Goal: Check status

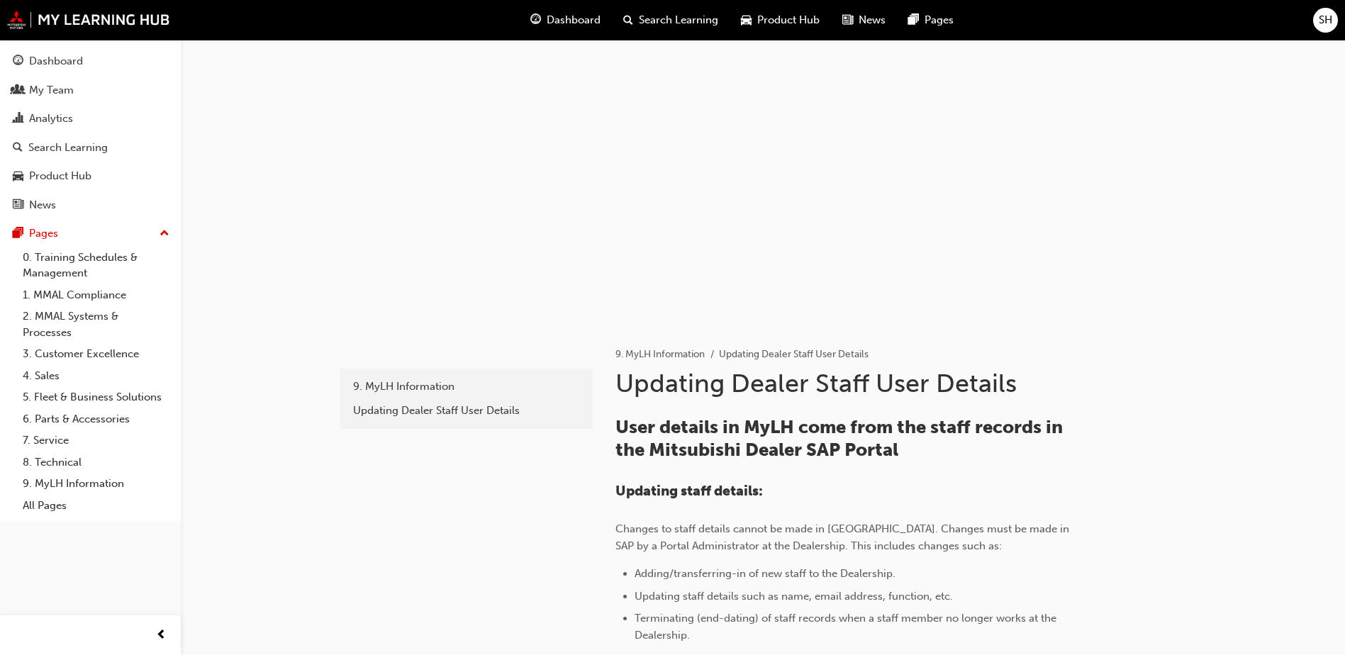
scroll to position [207, 0]
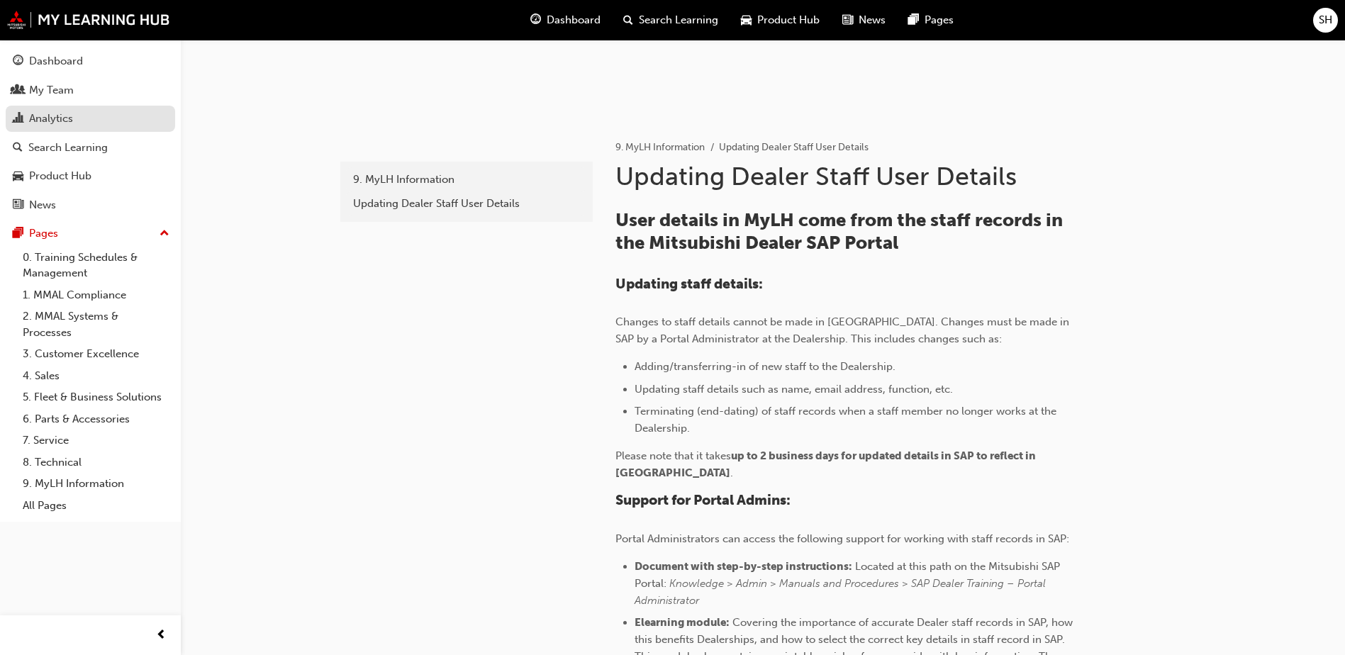
click at [41, 123] on div "Analytics" at bounding box center [51, 119] width 44 height 16
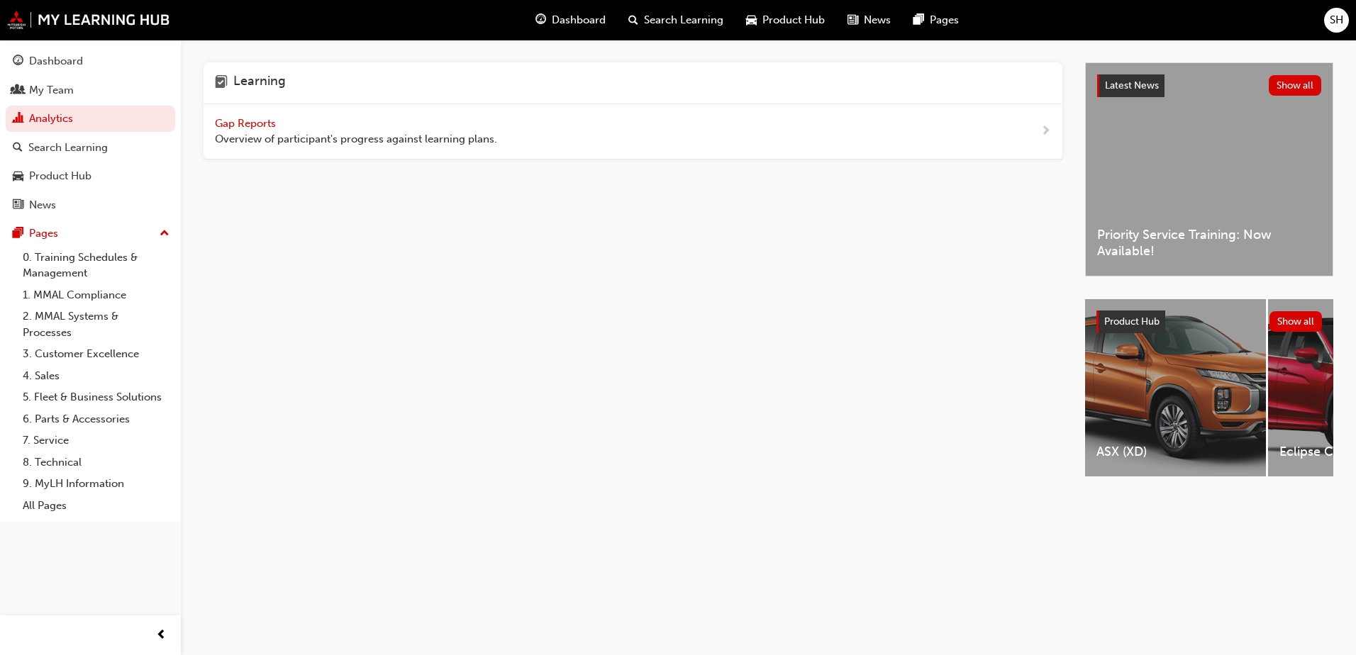
click at [238, 120] on span "Gap Reports" at bounding box center [247, 123] width 64 height 13
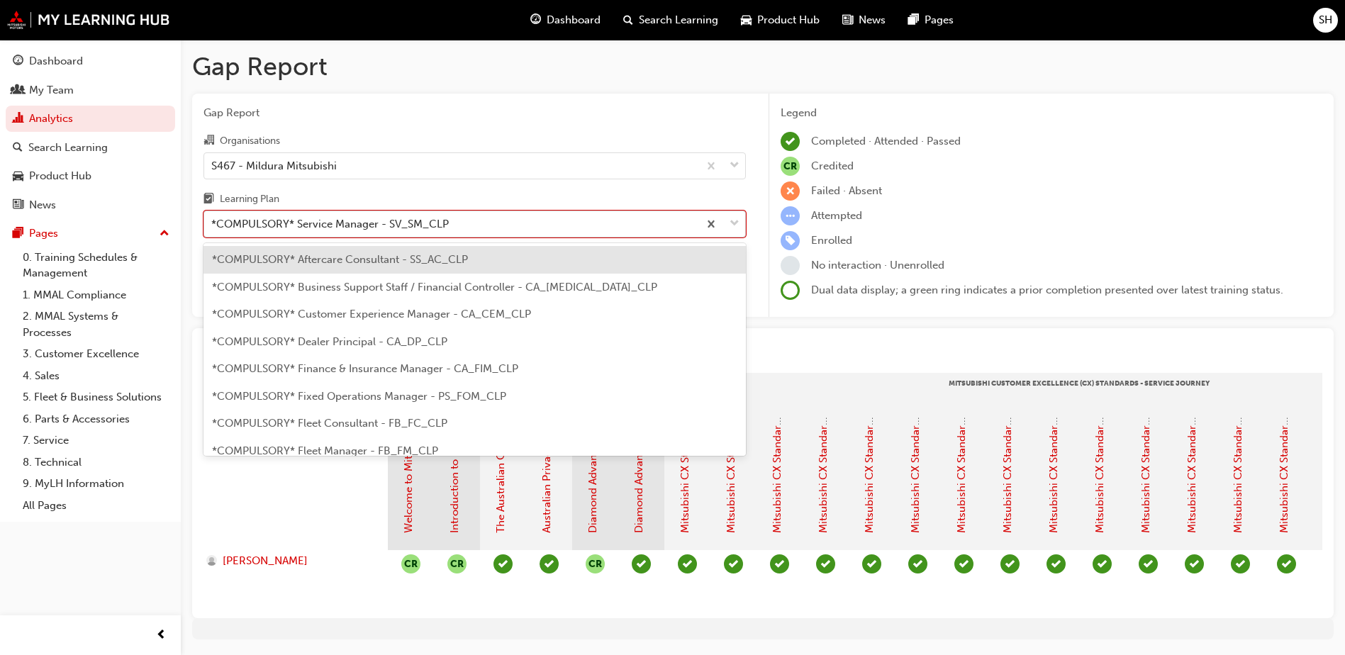
click at [726, 226] on div at bounding box center [721, 224] width 47 height 26
click at [213, 226] on input "Learning Plan option *COMPULSORY* Aftercare Consultant - SS_AC_CLP focused, 1 o…" at bounding box center [211, 224] width 1 height 12
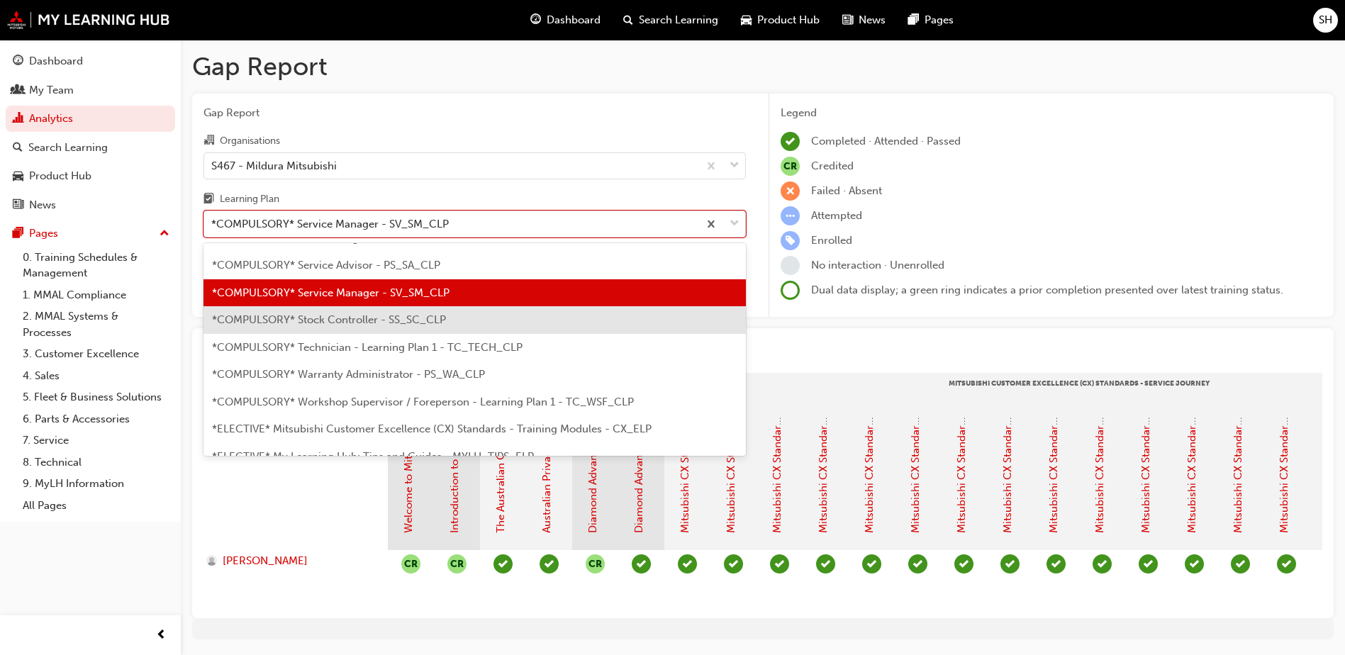
scroll to position [488, 0]
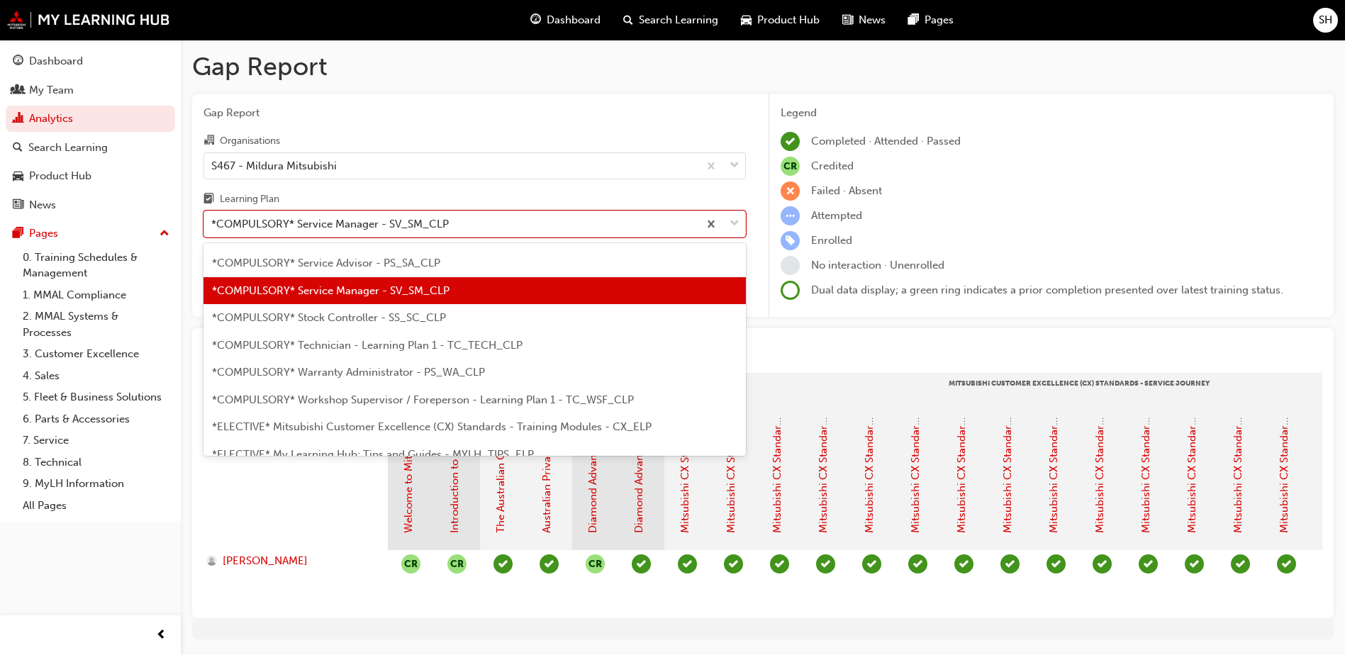
click at [362, 355] on div "*COMPULSORY* Technician - Learning Plan 1 - TC_TECH_CLP" at bounding box center [474, 346] width 542 height 28
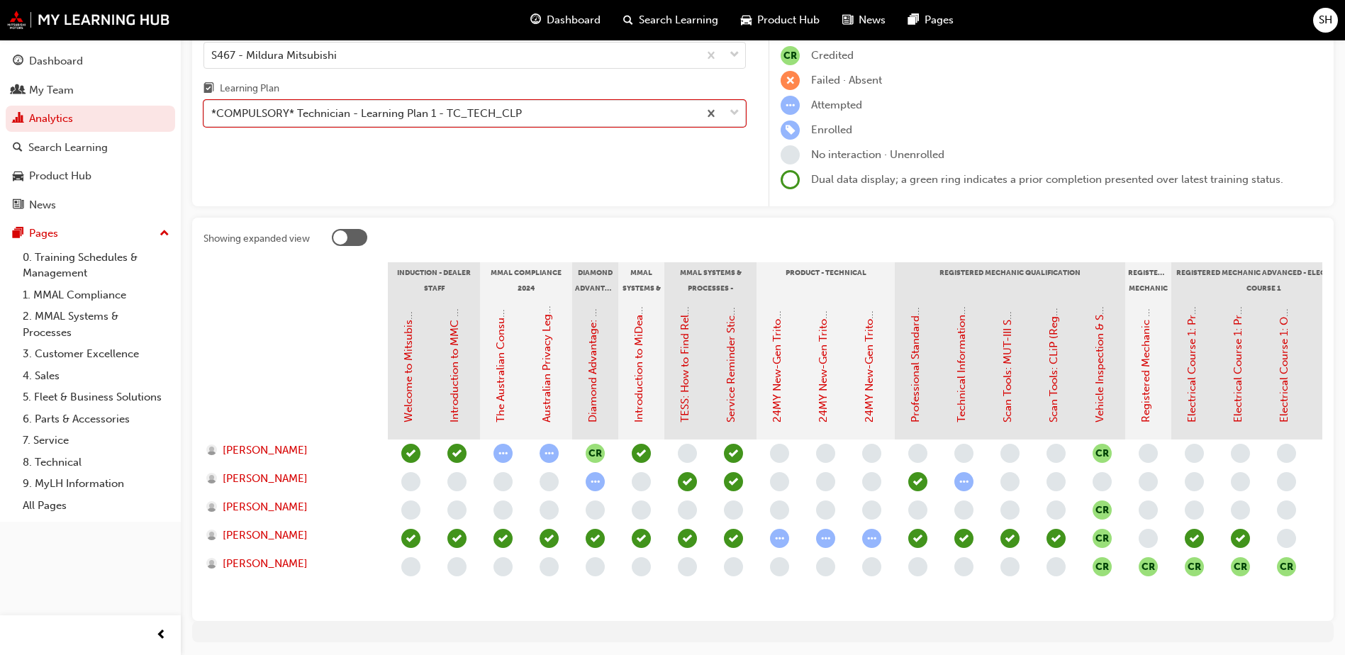
scroll to position [142, 0]
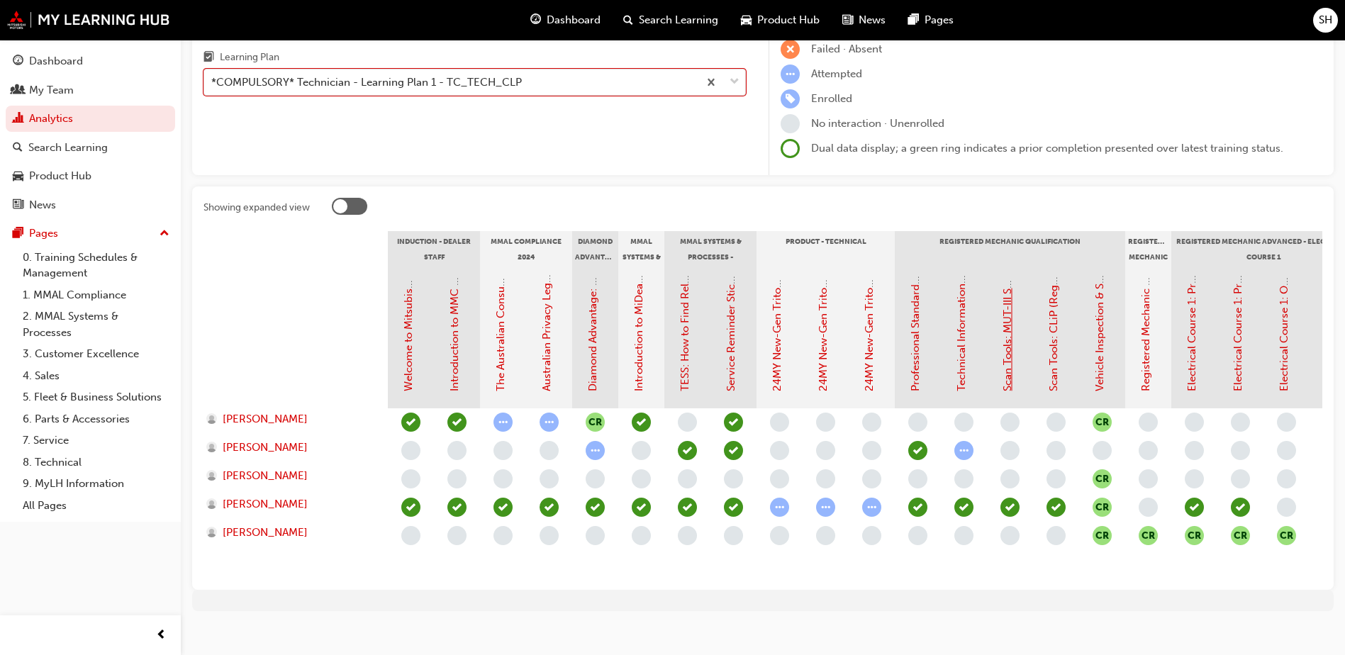
click at [1012, 274] on link "Scan Tools: MUT-III SE (Registered Mechanic Qualification)" at bounding box center [1007, 247] width 13 height 289
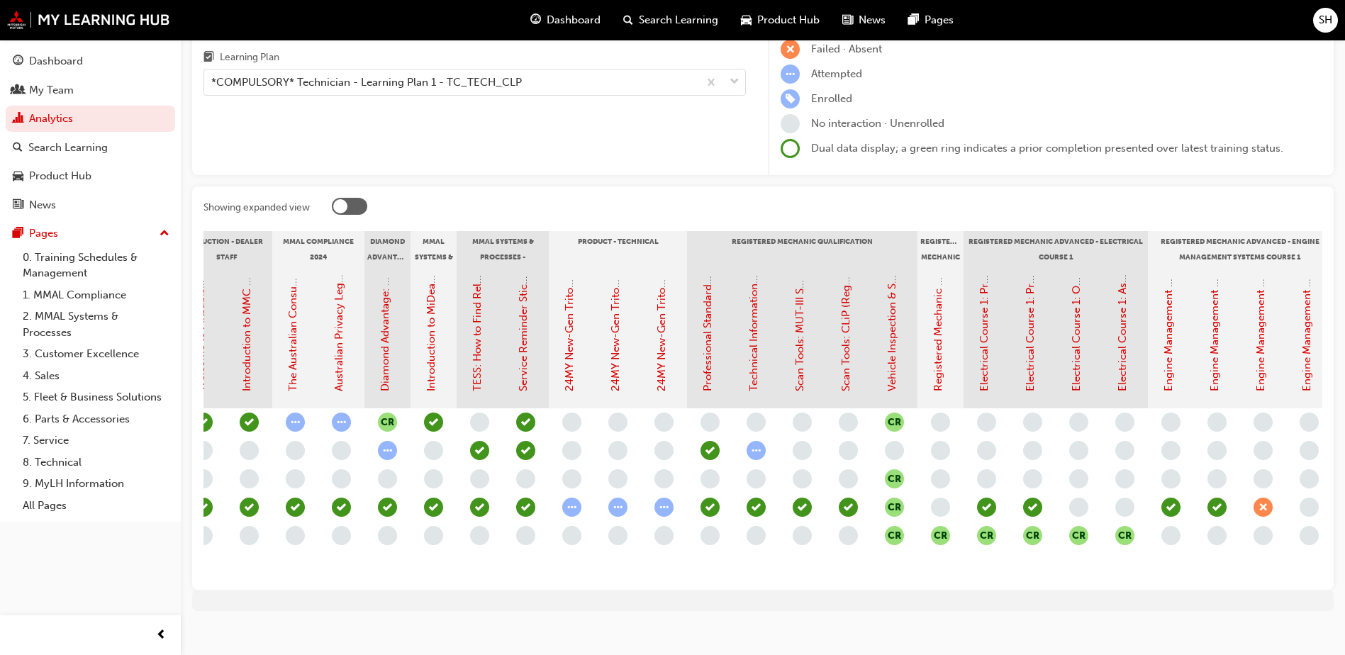
scroll to position [0, 269]
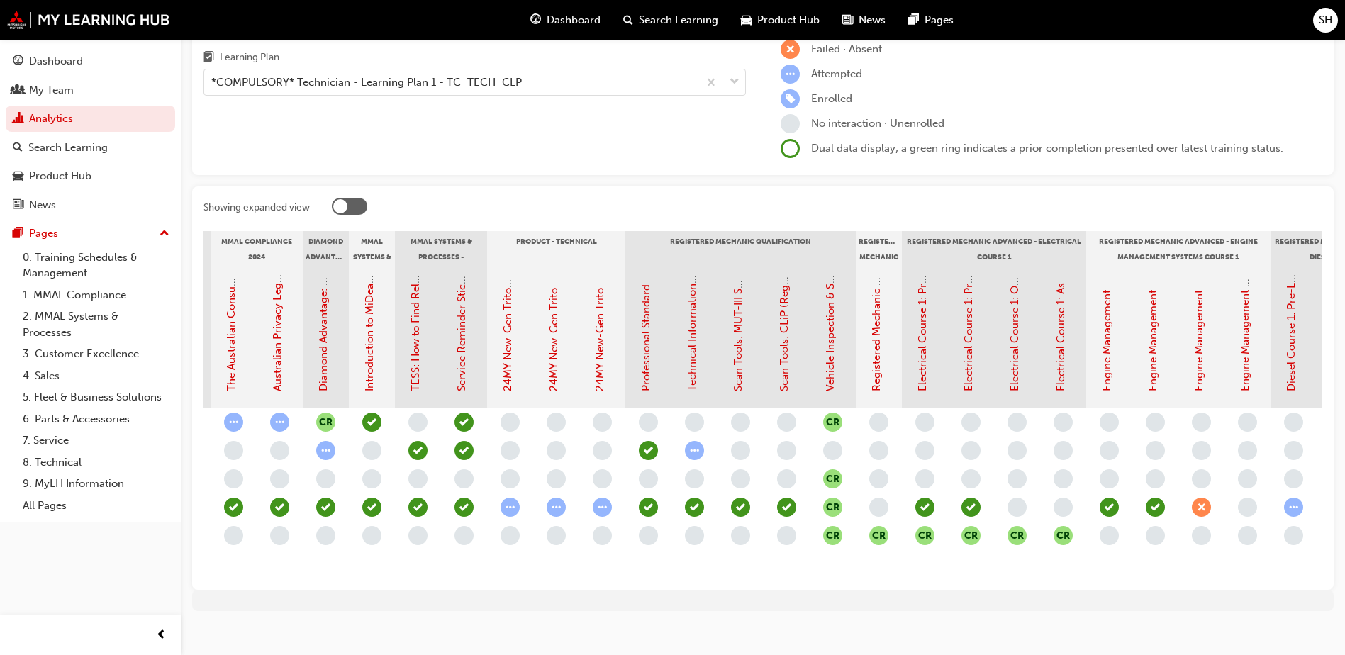
click at [910, 569] on div "CR CR CR CR CR CR CR CR CR CR" at bounding box center [832, 493] width 1429 height 170
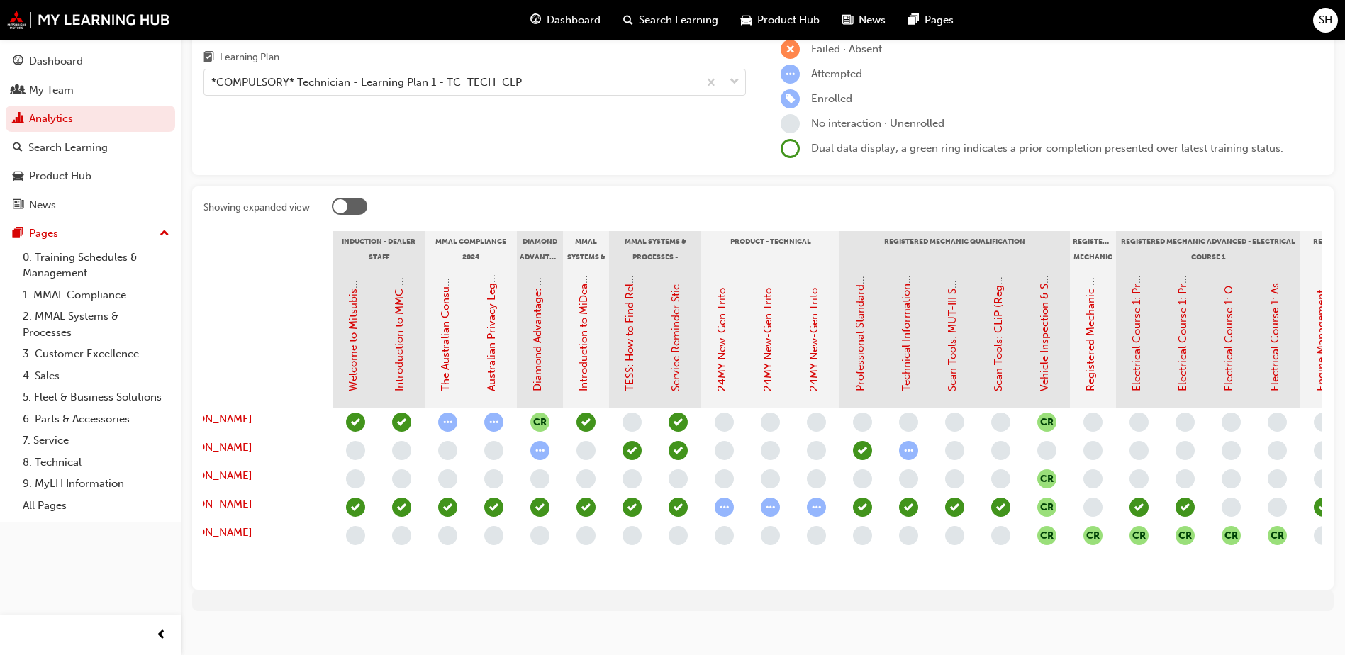
scroll to position [0, 0]
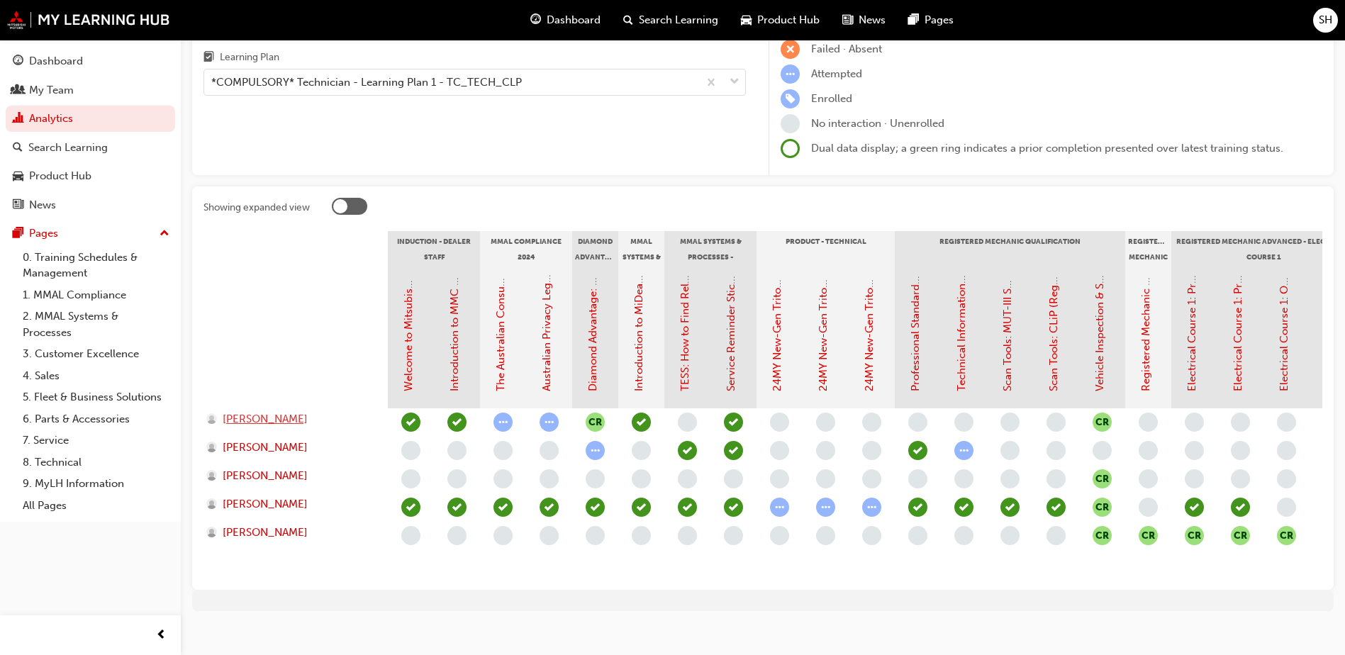
click at [255, 420] on span "[PERSON_NAME]" at bounding box center [265, 419] width 85 height 16
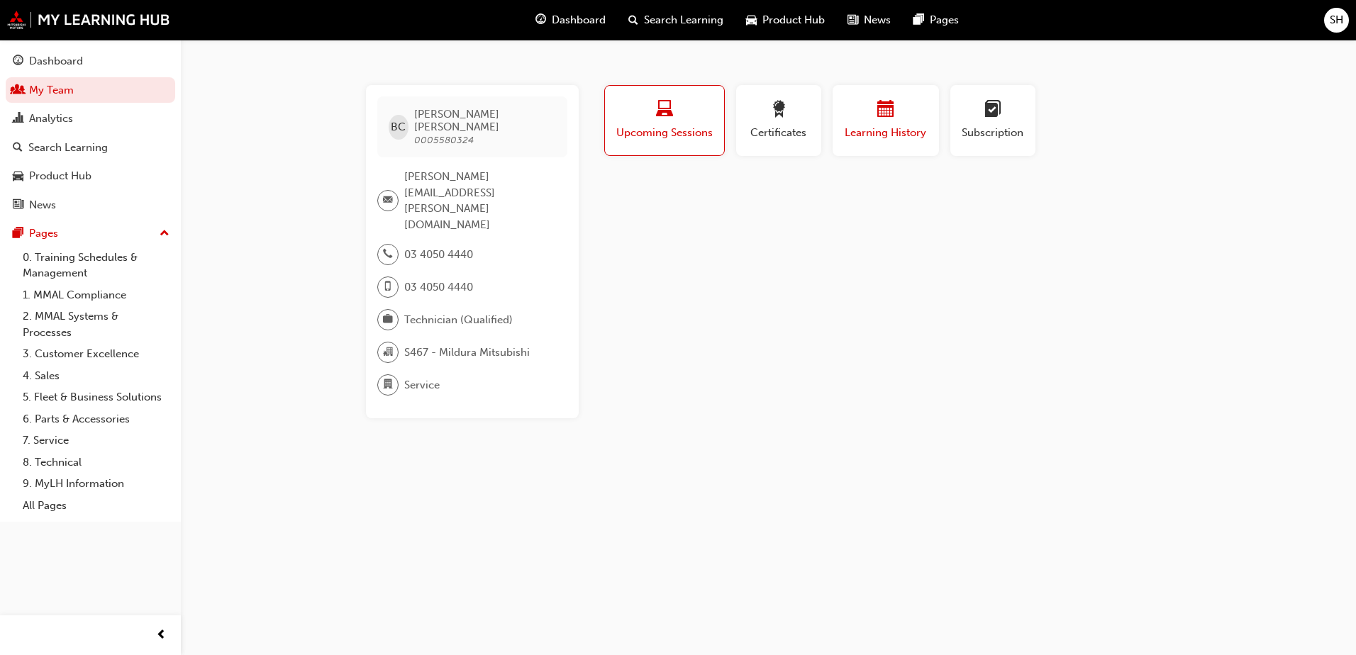
click at [881, 130] on span "Learning History" at bounding box center [885, 133] width 85 height 16
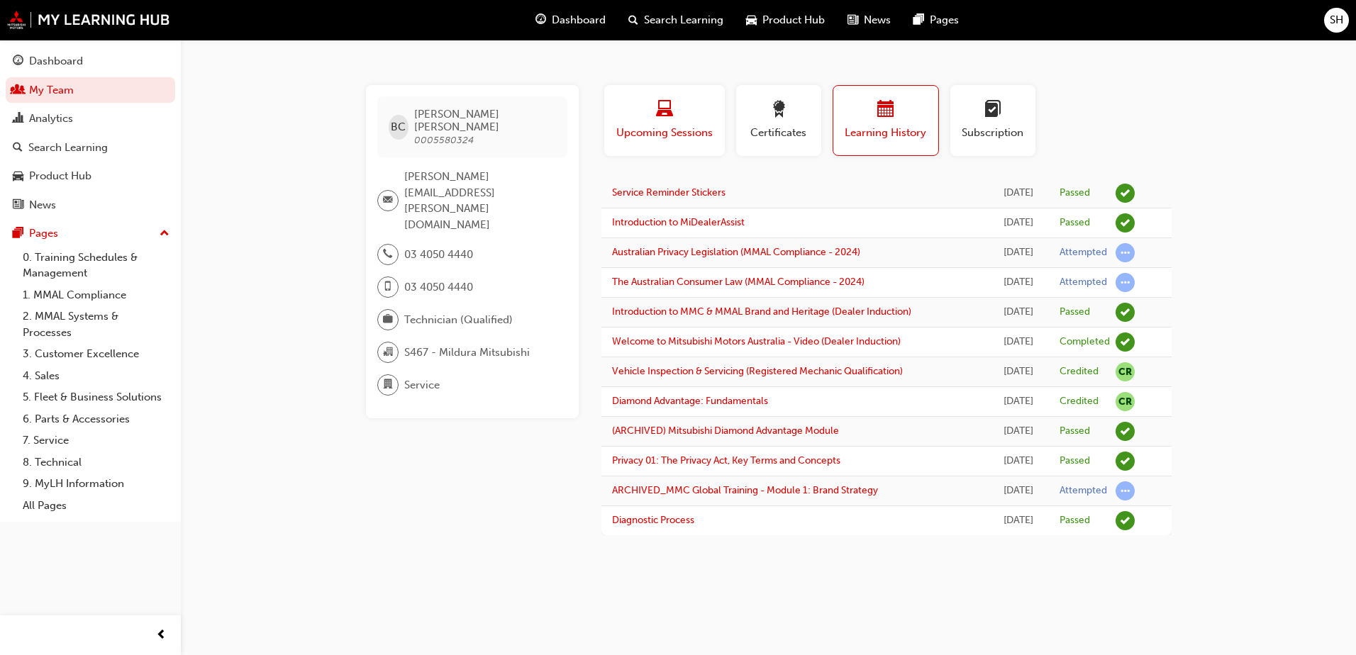
click at [657, 131] on span "Upcoming Sessions" at bounding box center [664, 133] width 99 height 16
